Goal: Register for event/course

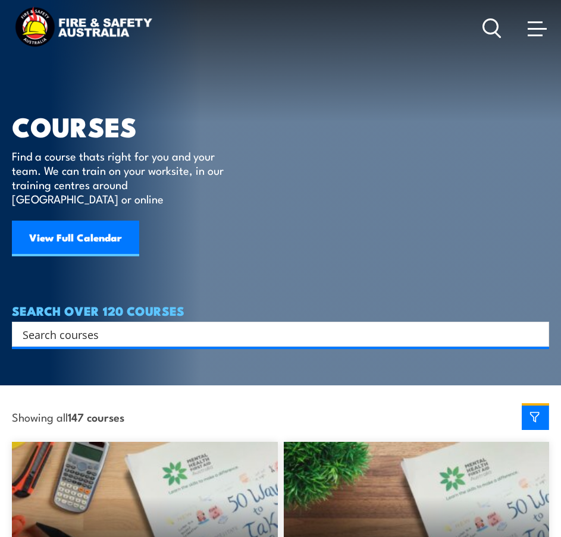
click at [87, 226] on link "View Full Calendar" at bounding box center [75, 239] width 127 height 36
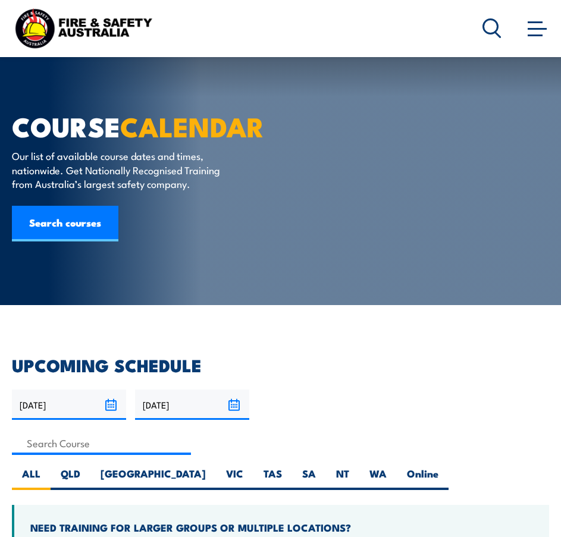
click at [118, 467] on label "NSW" at bounding box center [152, 478] width 125 height 23
click at [206, 467] on input "NSW" at bounding box center [210, 471] width 8 height 8
radio input "true"
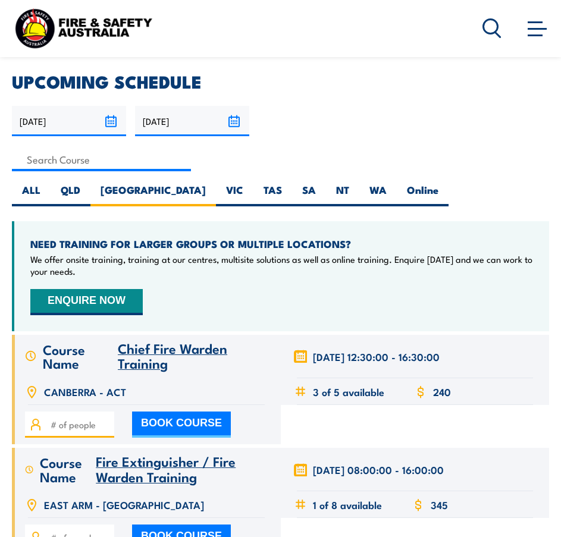
scroll to position [297, 0]
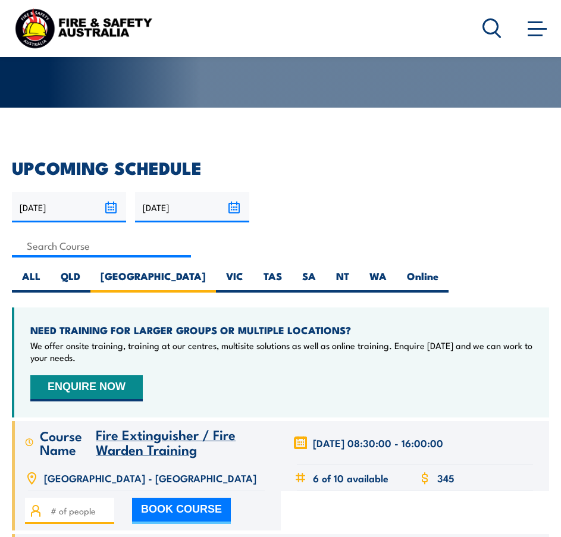
scroll to position [59, 0]
